Goal: Transaction & Acquisition: Purchase product/service

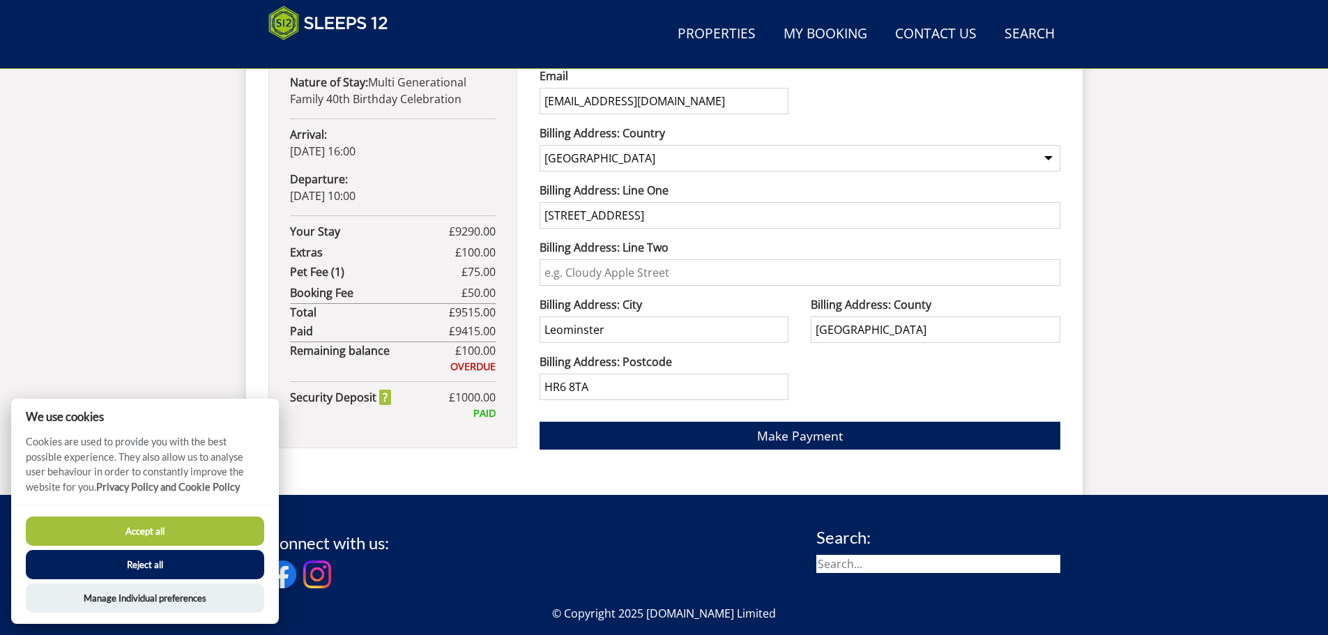
scroll to position [910, 0]
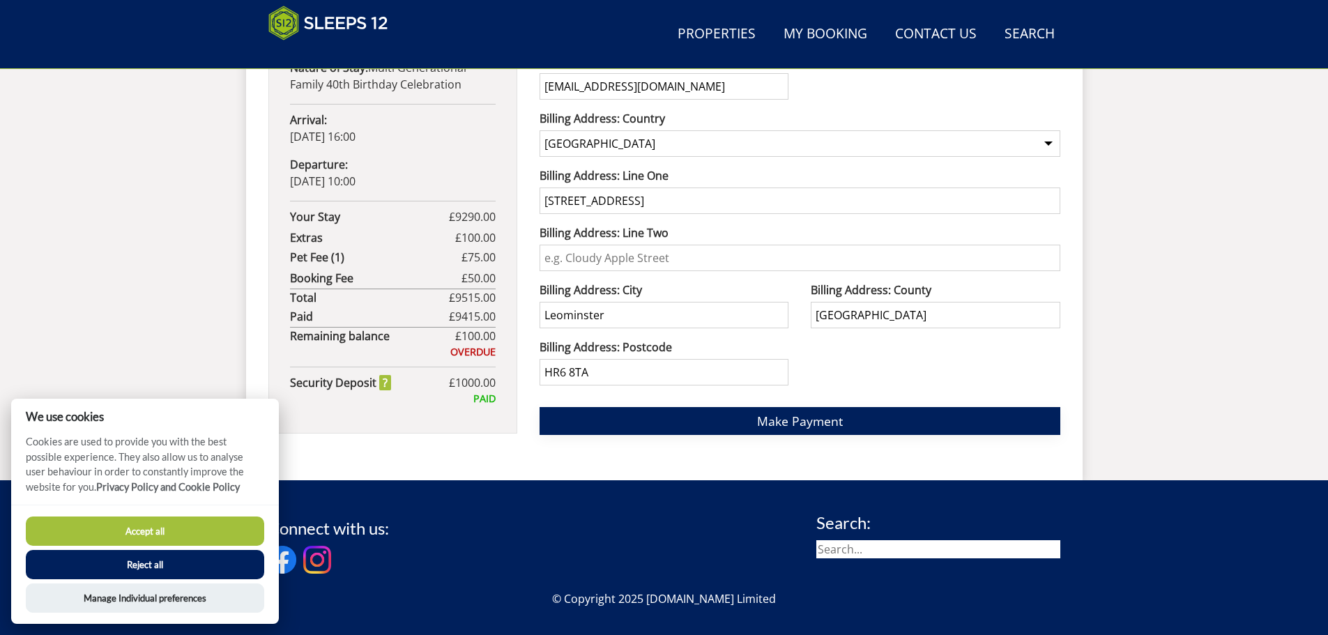
click at [795, 413] on span "Make Payment" at bounding box center [800, 421] width 86 height 17
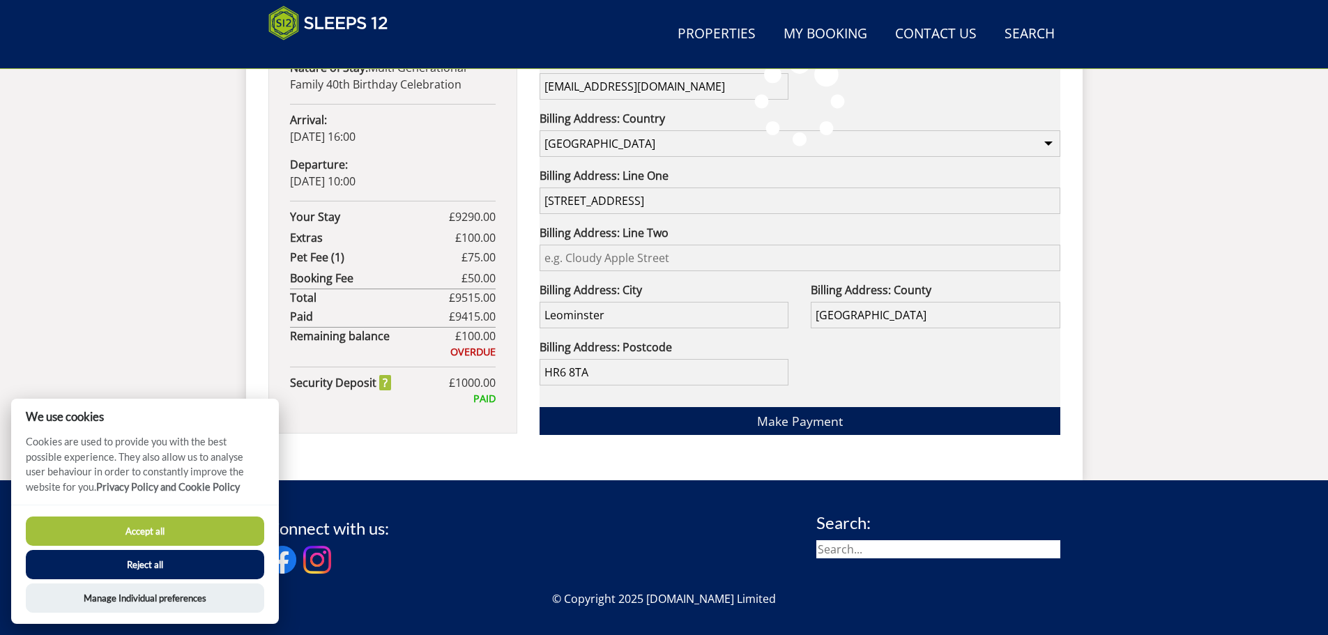
click at [199, 529] on button "Accept all" at bounding box center [145, 531] width 238 height 29
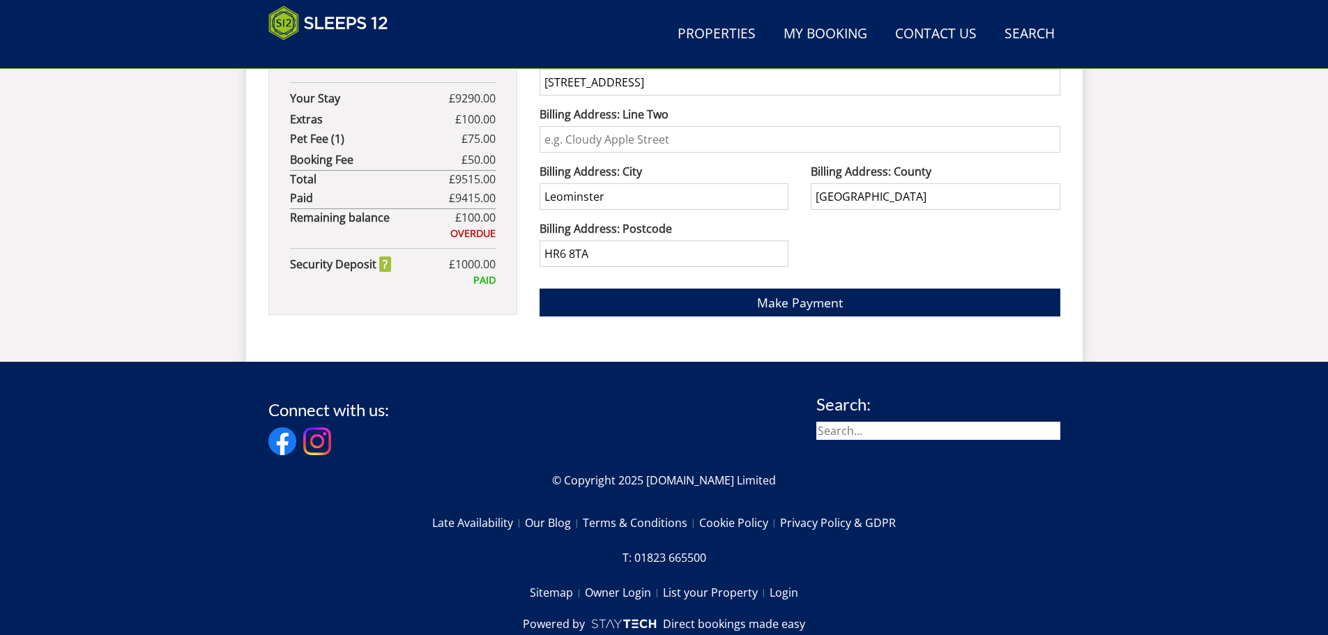
scroll to position [1030, 0]
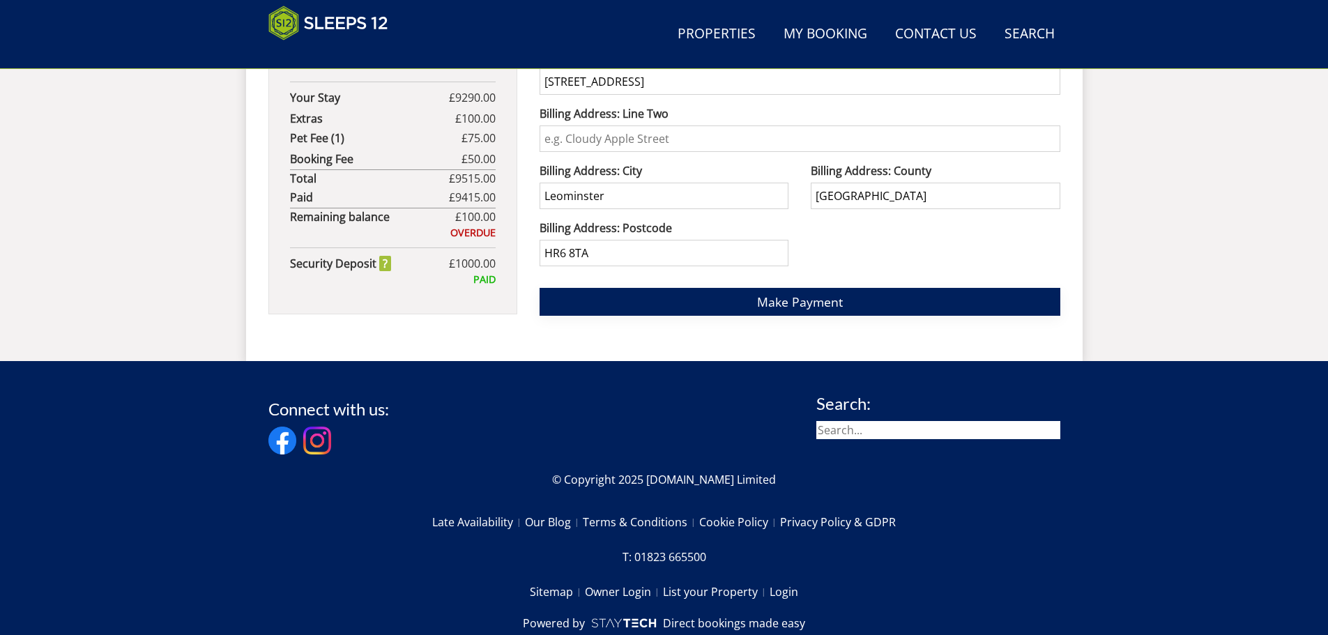
click at [876, 313] on button "Make Payment" at bounding box center [800, 301] width 521 height 27
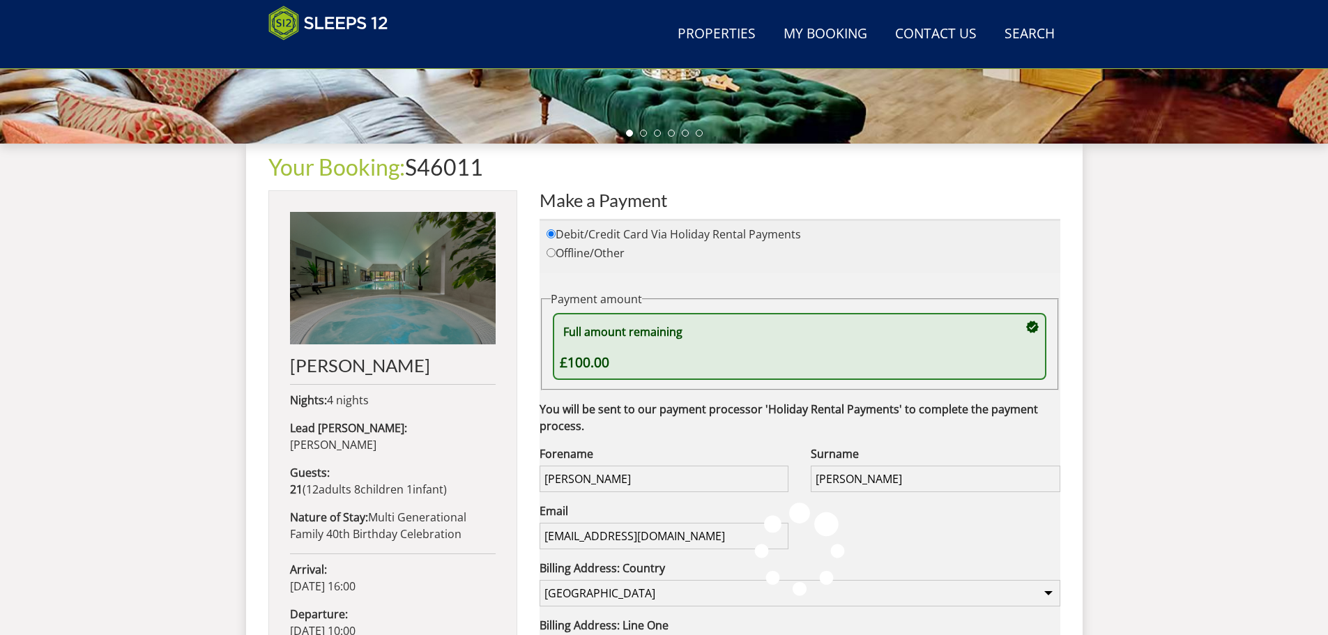
scroll to position [460, 0]
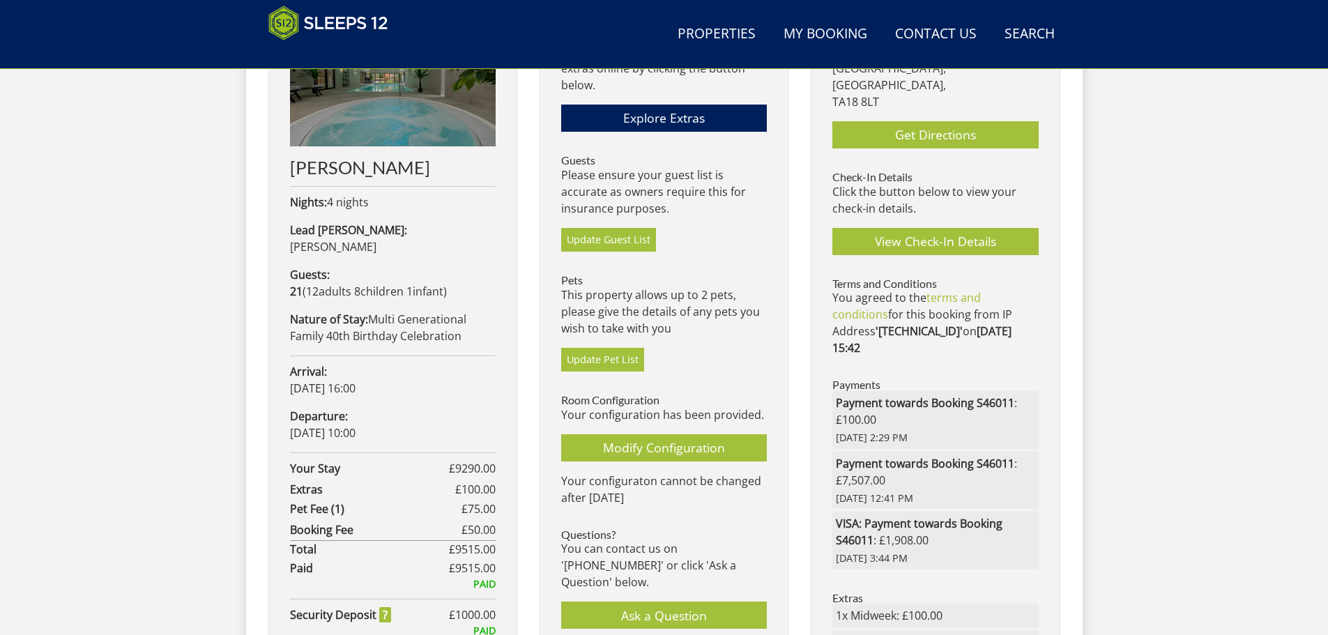
scroll to position [896, 0]
